Goal: Information Seeking & Learning: Learn about a topic

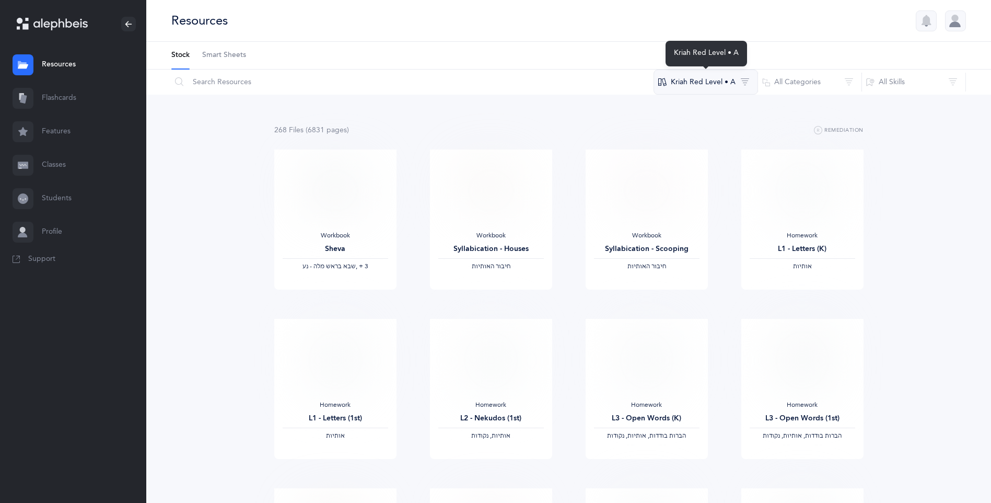
click at [732, 86] on button "Kriah Red Level • A" at bounding box center [706, 81] width 105 height 25
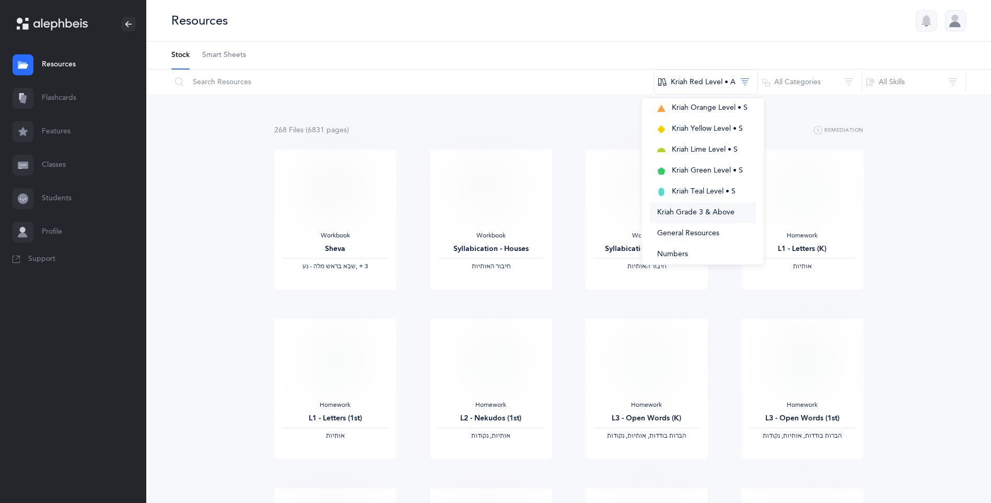
scroll to position [235, 0]
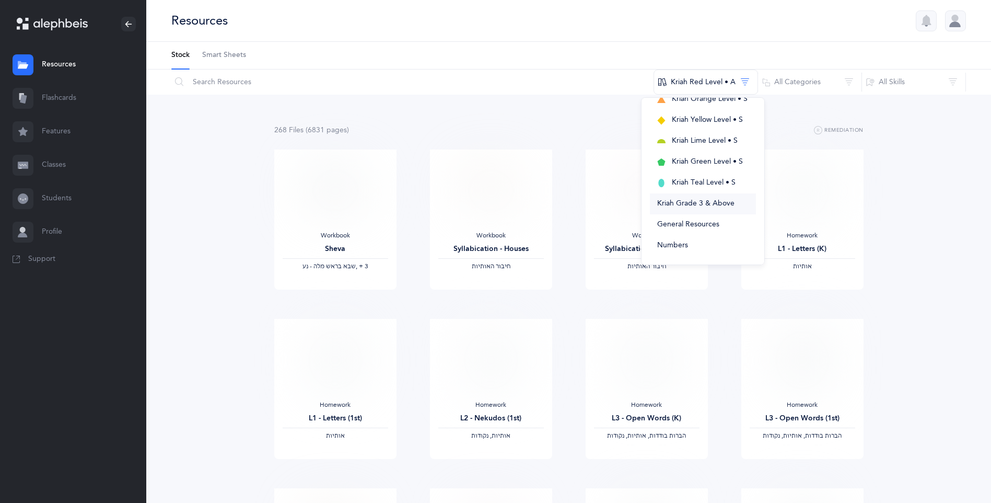
click at [723, 202] on span "Kriah Grade 3 & Above" at bounding box center [695, 203] width 77 height 8
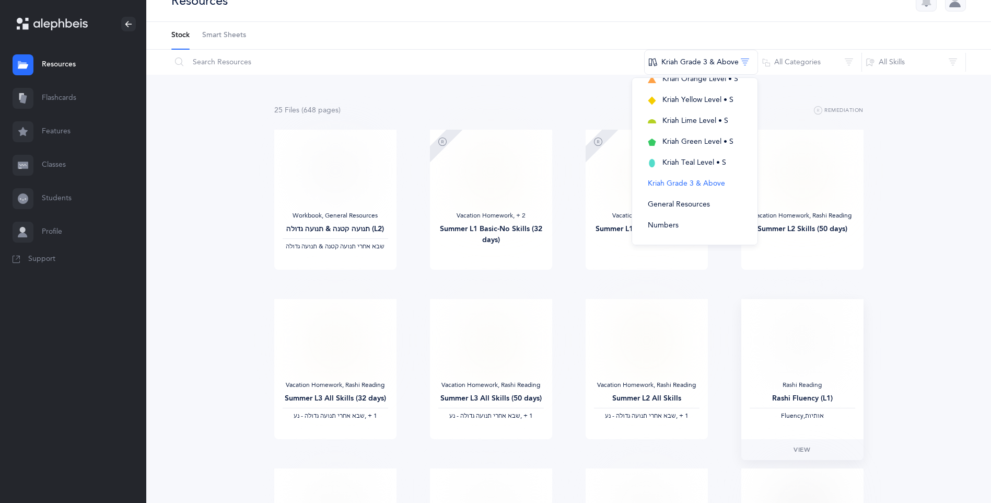
scroll to position [10, 0]
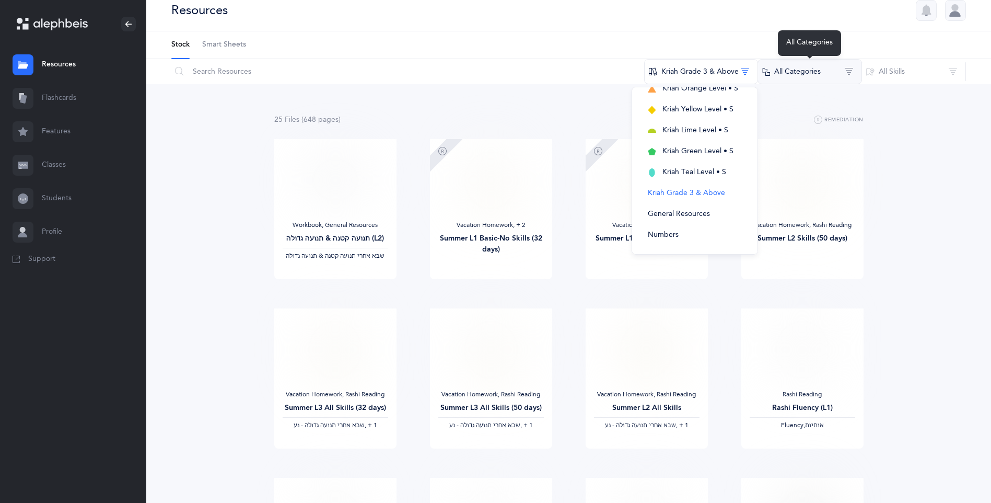
click at [797, 75] on button "All Categories" at bounding box center [810, 71] width 105 height 25
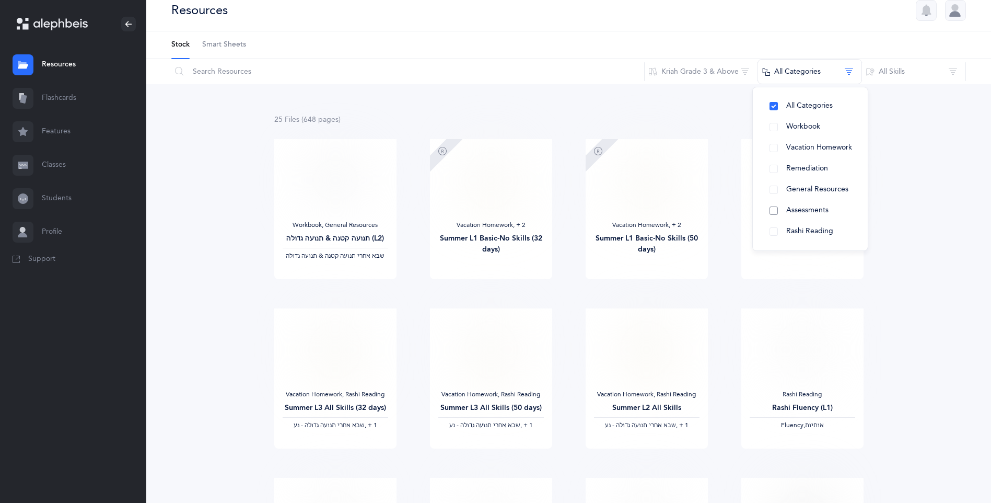
click at [778, 209] on button "Assessments" at bounding box center [810, 210] width 98 height 21
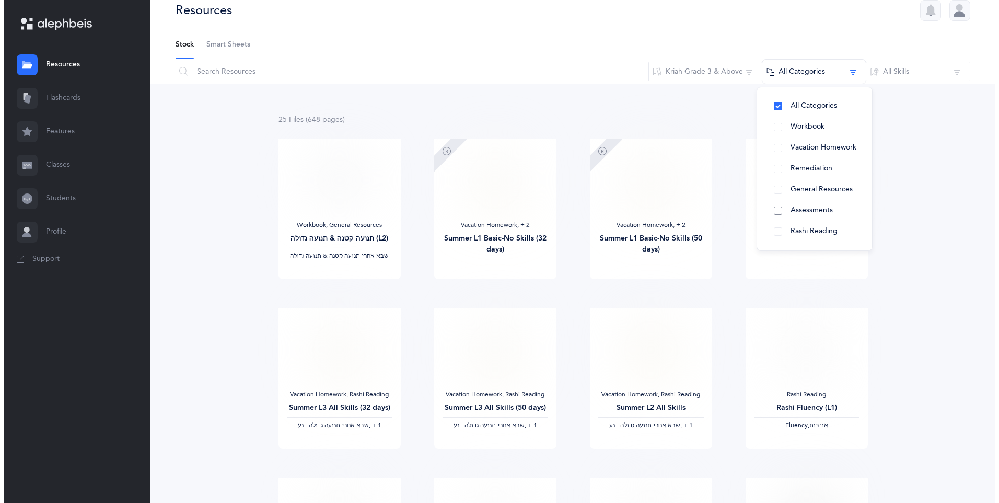
scroll to position [0, 0]
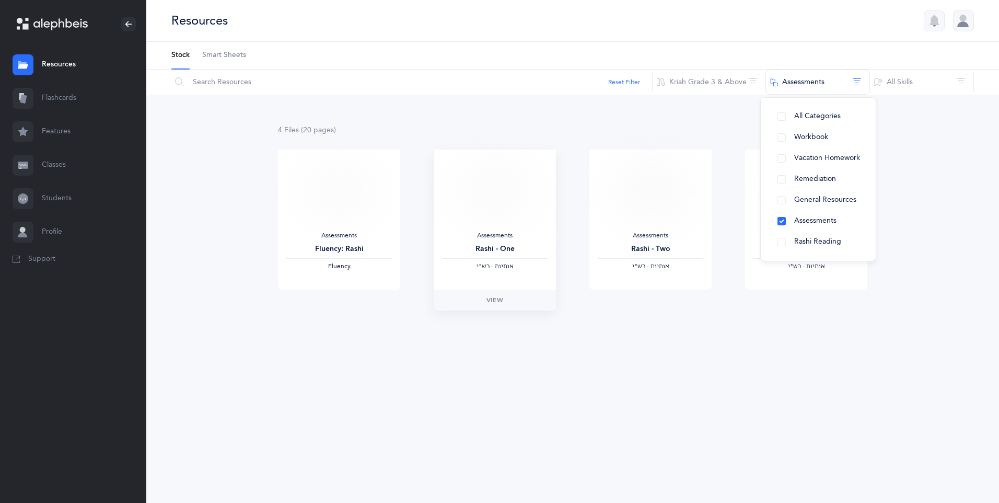
click at [497, 193] on img at bounding box center [495, 191] width 60 height 48
click at [501, 307] on link "View" at bounding box center [495, 299] width 122 height 21
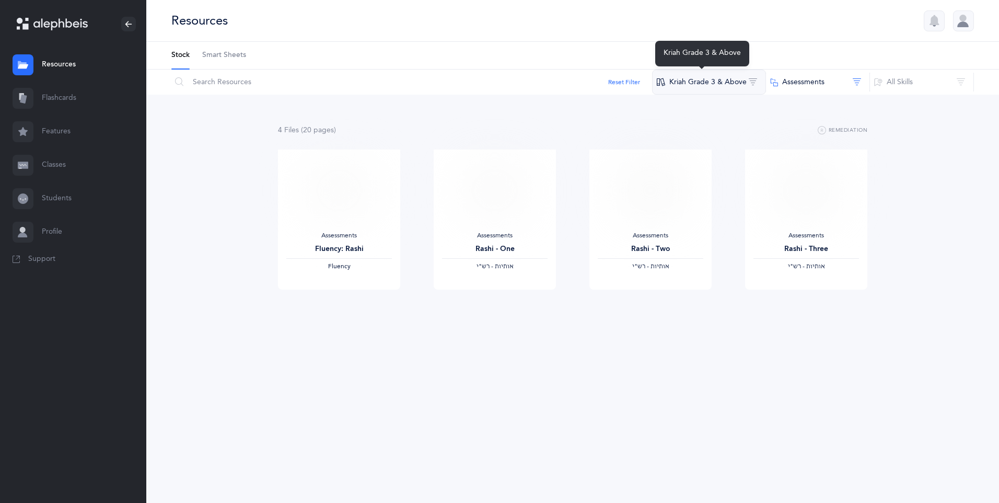
click at [724, 80] on button "Kriah Grade 3 & Above" at bounding box center [709, 81] width 114 height 25
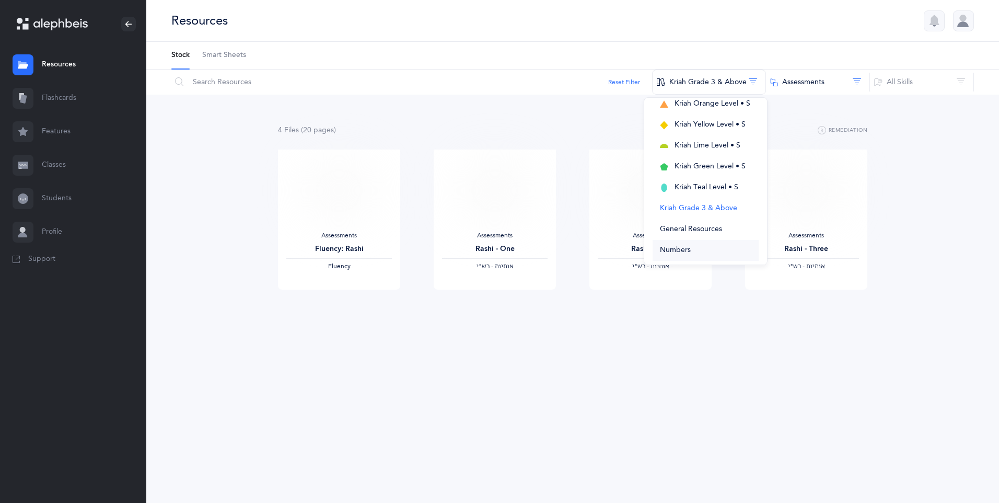
scroll to position [235, 0]
click at [708, 178] on span "Kriah Teal Level • S" at bounding box center [707, 182] width 64 height 8
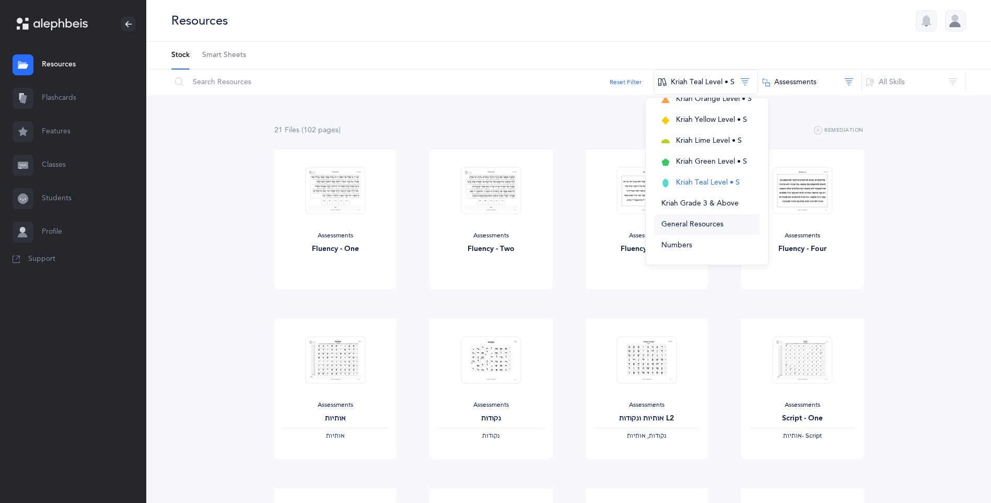
click at [699, 228] on span "General Resources" at bounding box center [693, 224] width 62 height 8
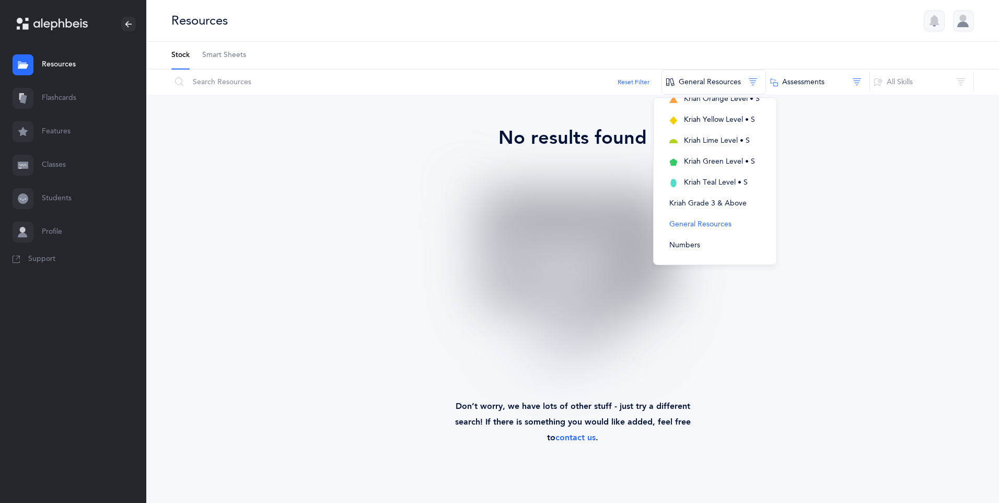
click at [591, 146] on div "No results found" at bounding box center [573, 138] width 794 height 28
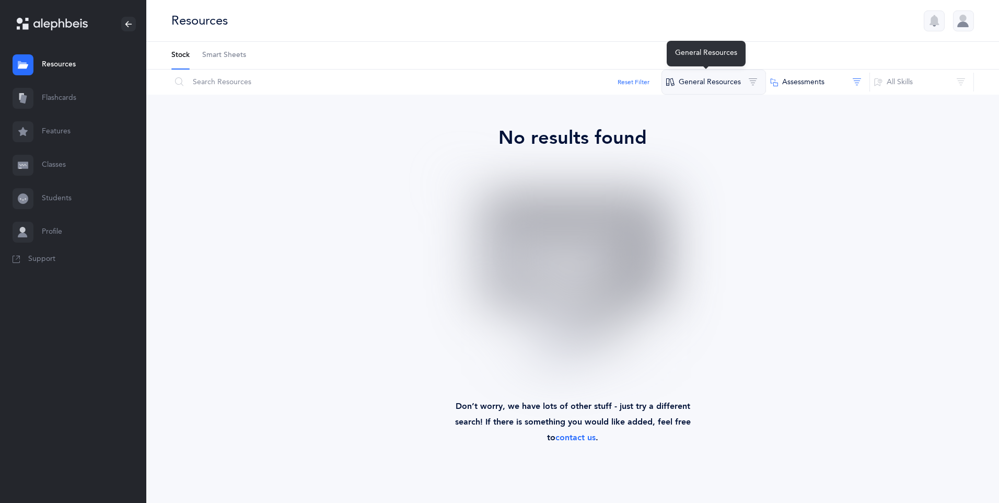
click at [719, 85] on button "General Resources" at bounding box center [714, 81] width 105 height 25
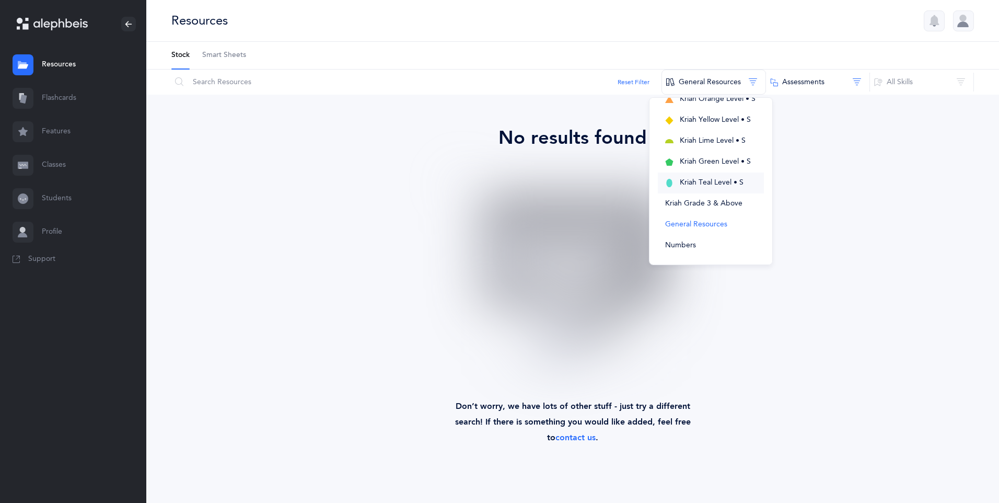
click at [720, 182] on span "Kriah Teal Level • S" at bounding box center [712, 182] width 64 height 8
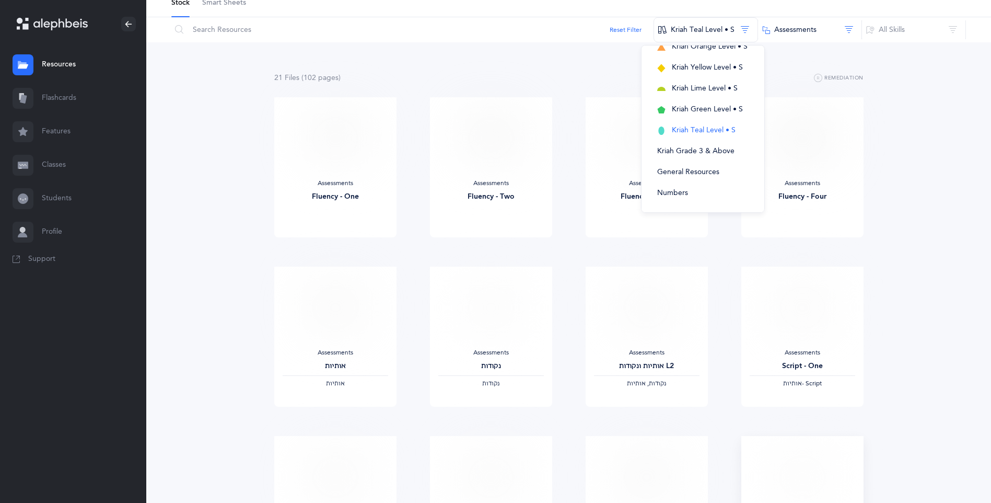
scroll to position [157, 0]
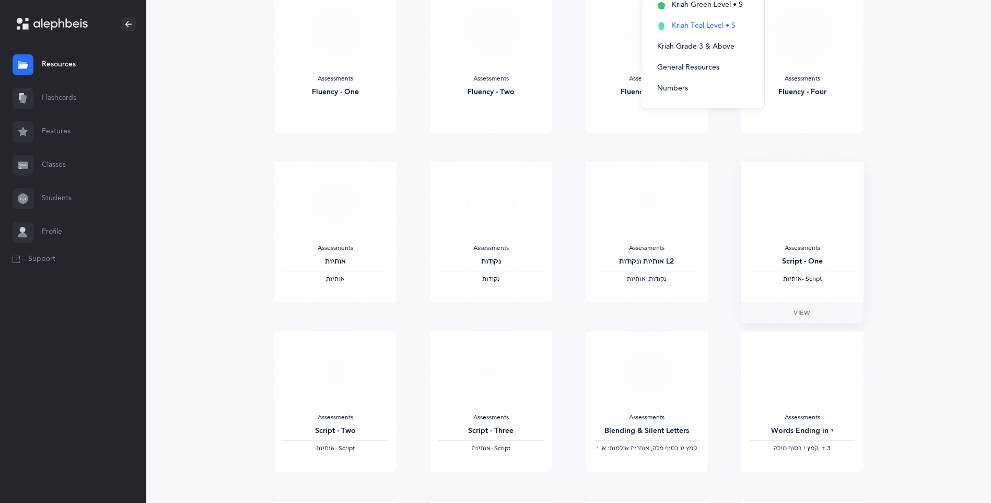
click at [787, 238] on div "Assessments Script - One ‫אותיות‬ - Script" at bounding box center [802, 232] width 122 height 140
click at [802, 224] on img at bounding box center [802, 203] width 60 height 48
click at [797, 196] on img at bounding box center [802, 203] width 60 height 48
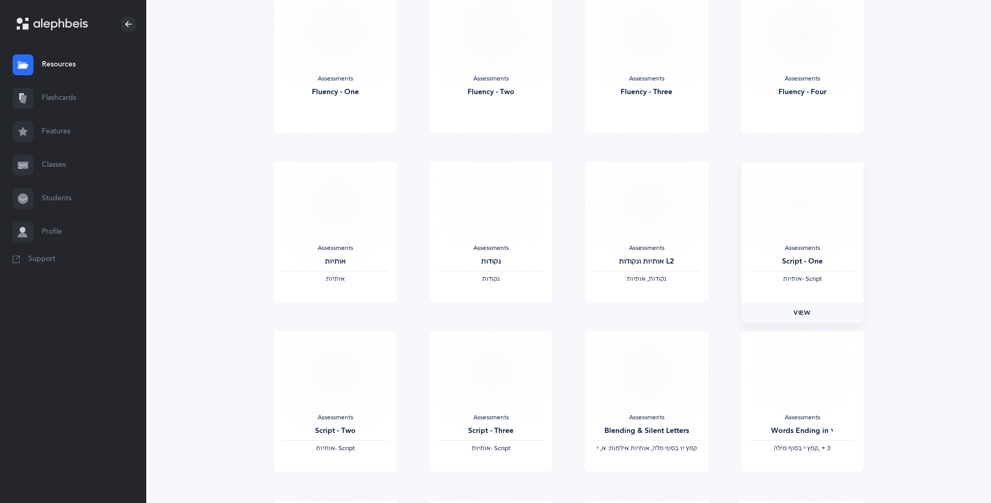
click at [803, 311] on span "View" at bounding box center [802, 312] width 17 height 9
